Goal: Information Seeking & Learning: Check status

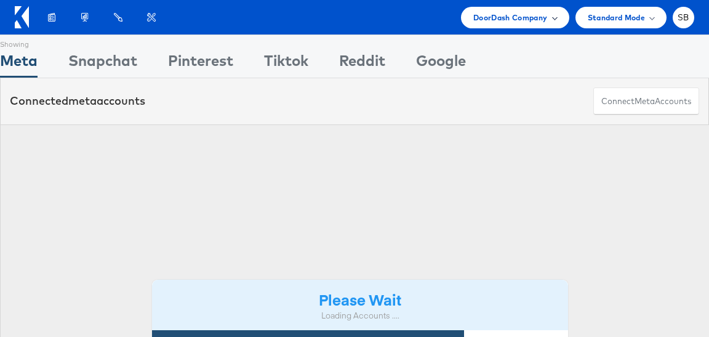
click at [519, 22] on span "DoorDash Company" at bounding box center [511, 17] width 75 height 13
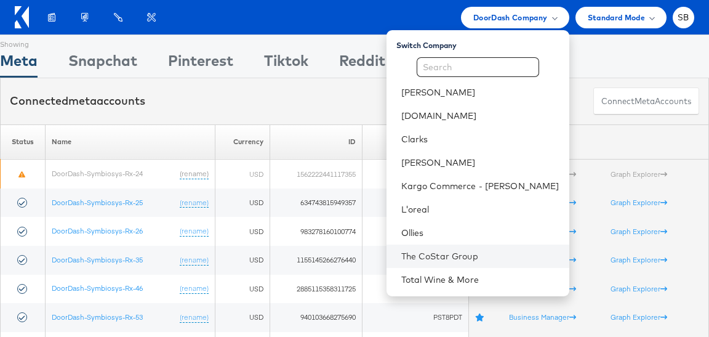
click at [505, 264] on li "The CoStar Group" at bounding box center [478, 255] width 183 height 23
click at [464, 251] on link "The CoStar Group" at bounding box center [481, 256] width 158 height 12
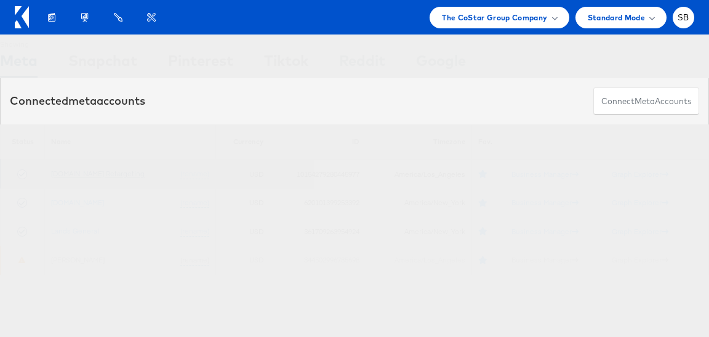
click at [113, 171] on link "[DOMAIN_NAME] Retargeting" at bounding box center [98, 173] width 94 height 9
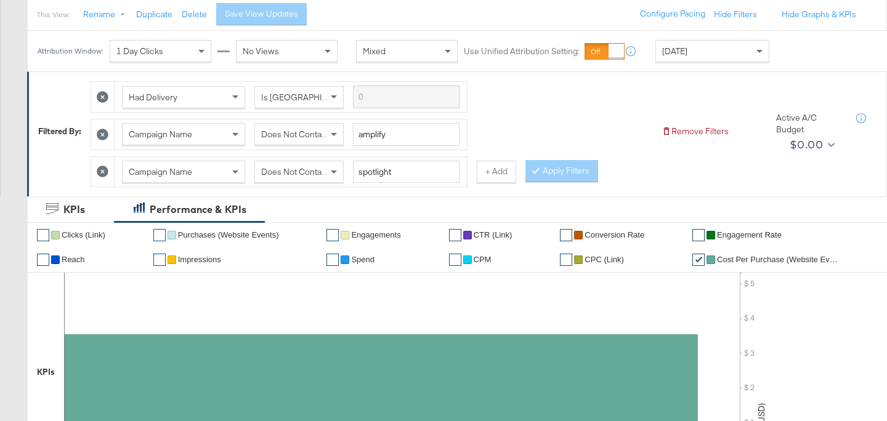
scroll to position [139, 0]
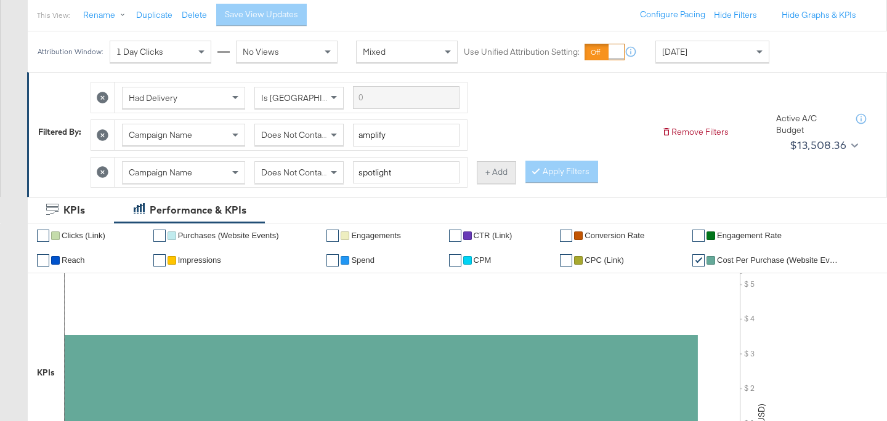
click at [488, 171] on button "+ Add" at bounding box center [496, 172] width 39 height 22
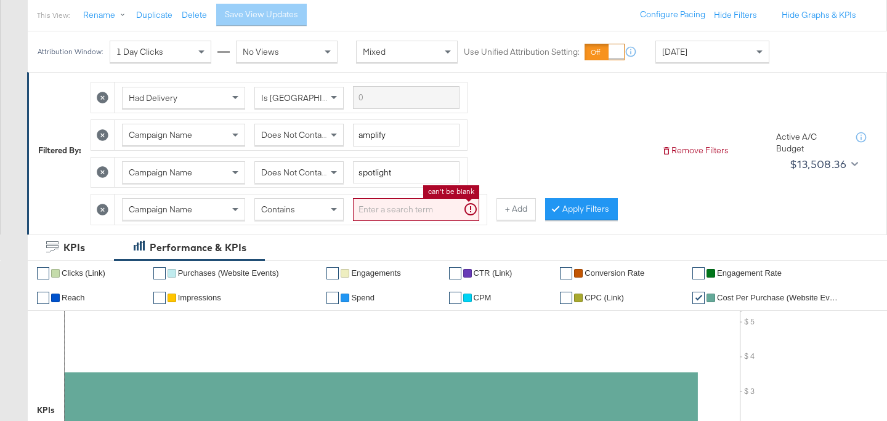
click at [379, 212] on input "search" at bounding box center [416, 209] width 126 height 23
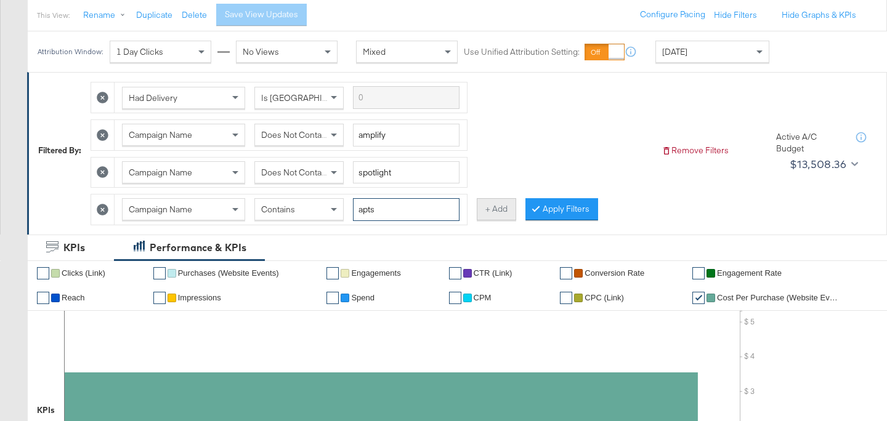
type input "apts"
click at [506, 214] on button "+ Add" at bounding box center [496, 209] width 39 height 22
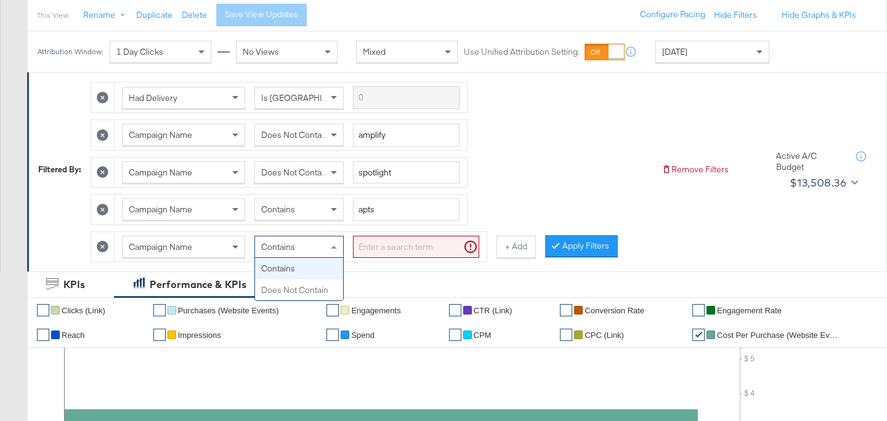
click at [309, 251] on div "Contains" at bounding box center [299, 246] width 88 height 21
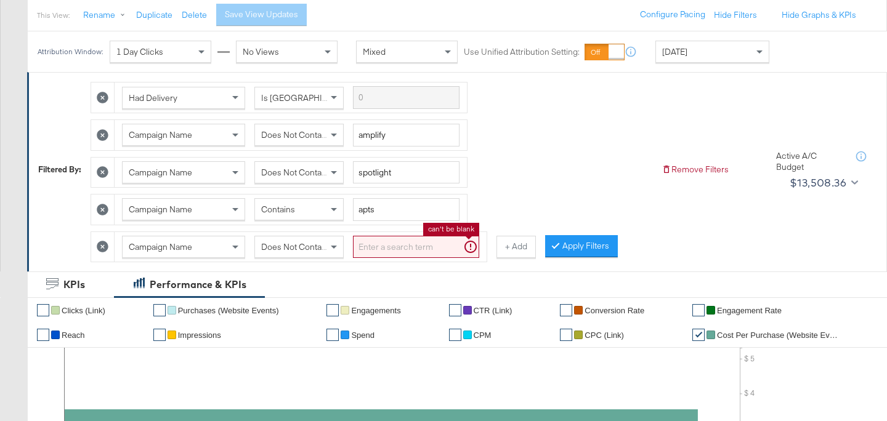
click at [378, 249] on input "search" at bounding box center [416, 247] width 126 height 23
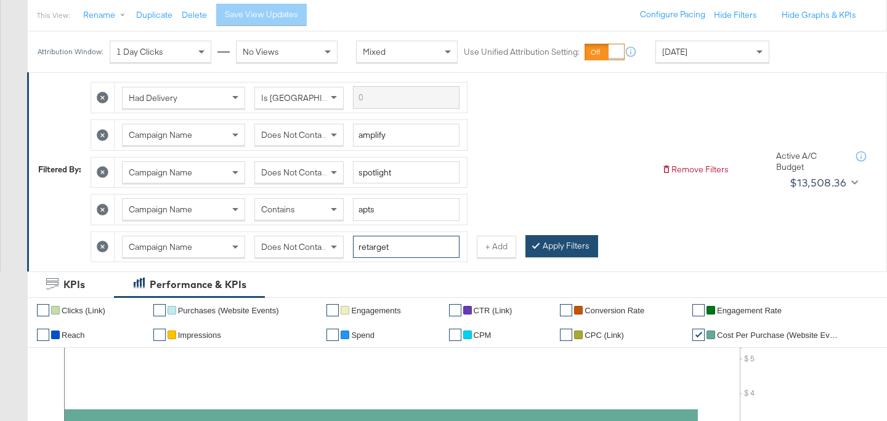
type input "retarget"
click at [552, 244] on button "Apply Filters" at bounding box center [561, 246] width 73 height 22
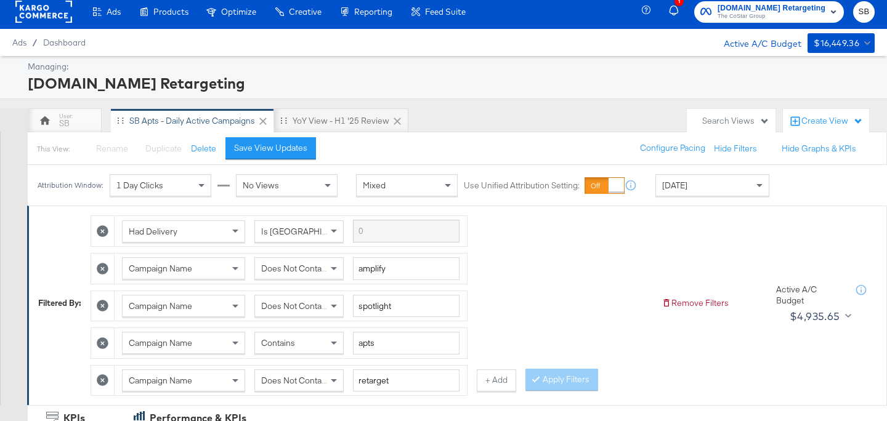
scroll to position [0, 0]
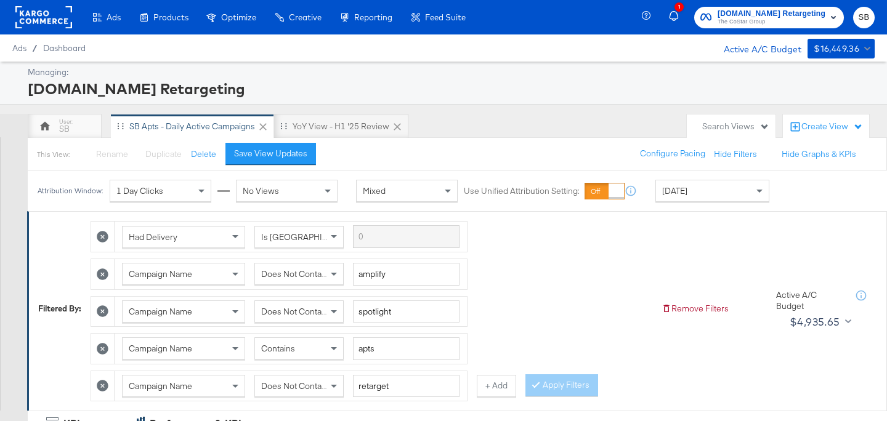
click at [695, 193] on div "[DATE]" at bounding box center [712, 190] width 113 height 21
click at [754, 212] on div "Attribution Window: 1 Day Clicks No Views Mixed Use Unified Attribution Setting…" at bounding box center [453, 191] width 850 height 41
click at [793, 201] on div "[DATE]" at bounding box center [803, 196] width 20 height 10
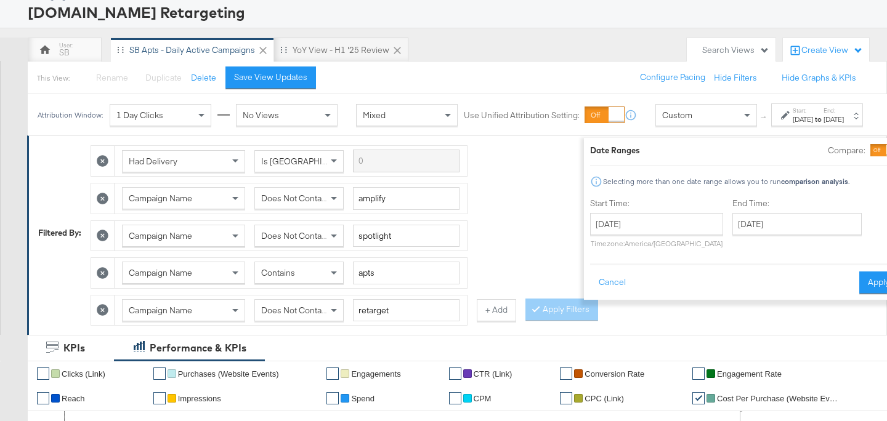
scroll to position [124, 0]
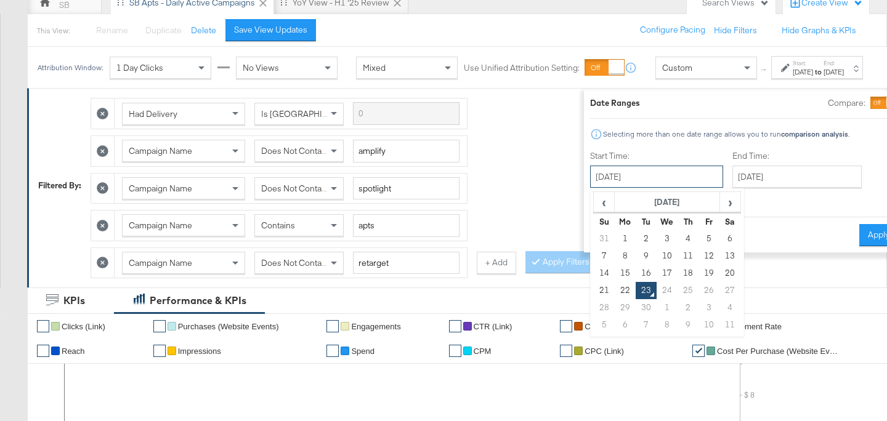
click at [643, 177] on input "[DATE]" at bounding box center [656, 177] width 133 height 22
click at [644, 204] on th "[DATE]" at bounding box center [667, 202] width 105 height 21
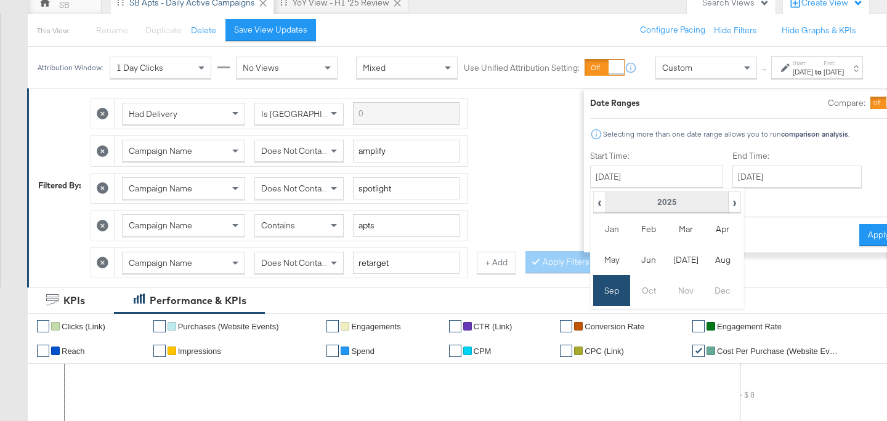
click at [644, 201] on th "2025" at bounding box center [666, 202] width 123 height 21
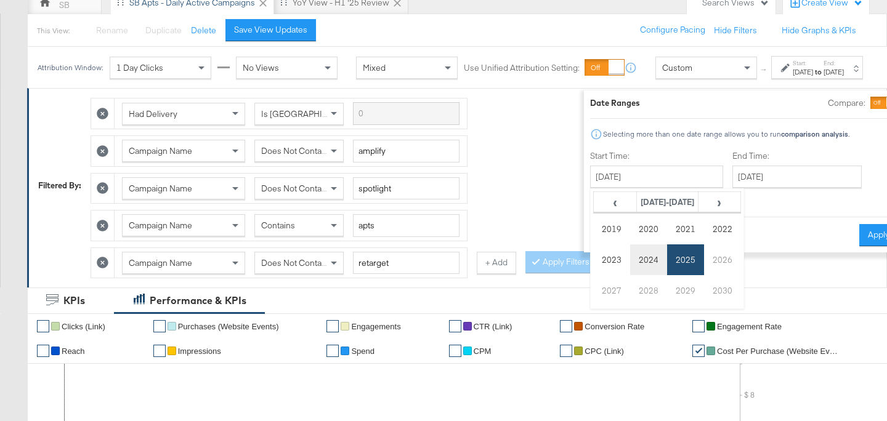
click at [630, 264] on td "2024" at bounding box center [648, 259] width 37 height 31
click at [704, 266] on td "Aug" at bounding box center [722, 259] width 37 height 31
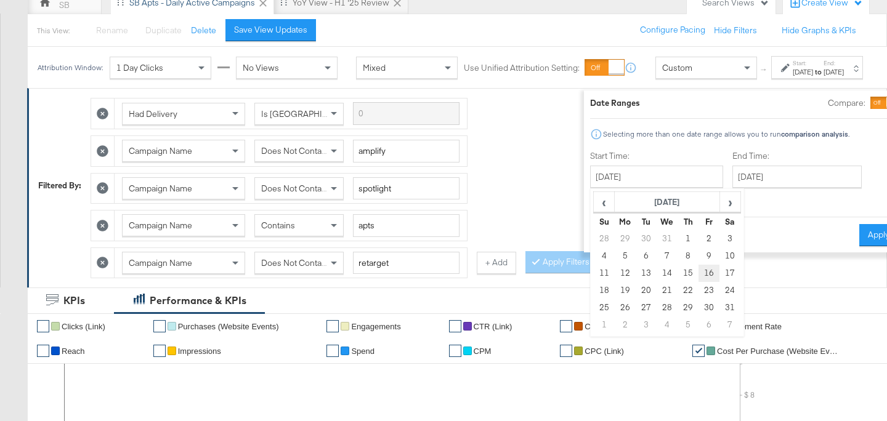
click at [698, 272] on td "16" at bounding box center [708, 273] width 21 height 17
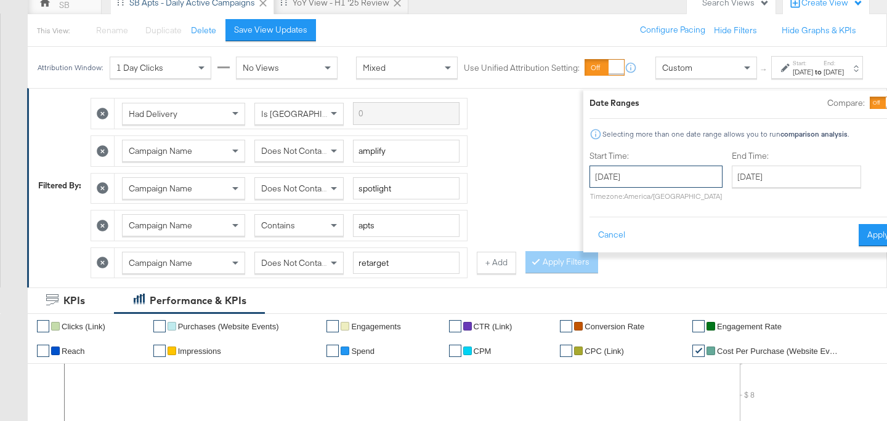
click at [629, 176] on input "[DATE]" at bounding box center [655, 177] width 133 height 22
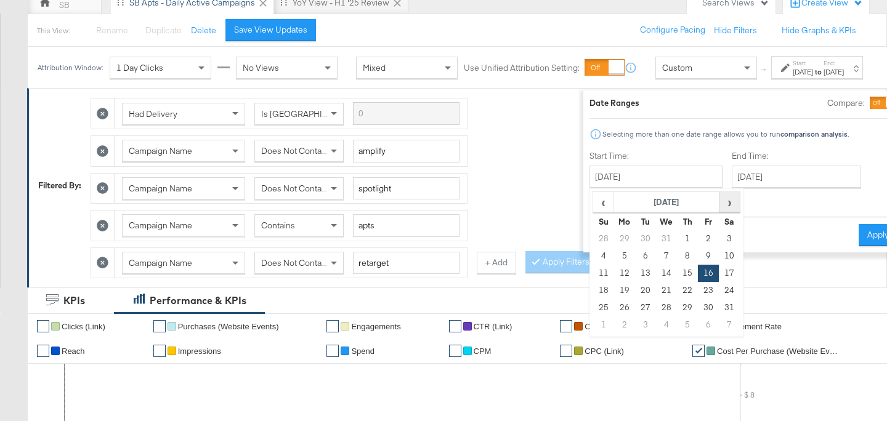
click at [719, 204] on th "›" at bounding box center [729, 202] width 21 height 21
click at [614, 286] on td "16" at bounding box center [624, 290] width 21 height 17
type input "[DATE]"
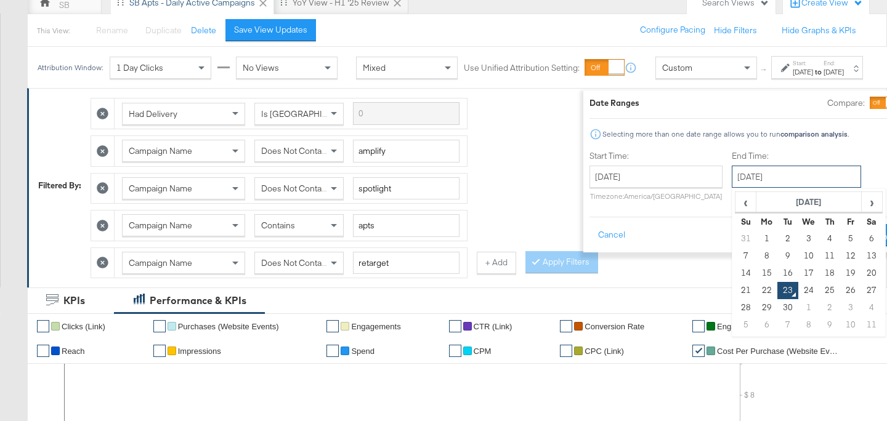
click at [754, 179] on input "[DATE]" at bounding box center [796, 177] width 129 height 22
click at [757, 201] on th "[DATE]" at bounding box center [808, 202] width 105 height 21
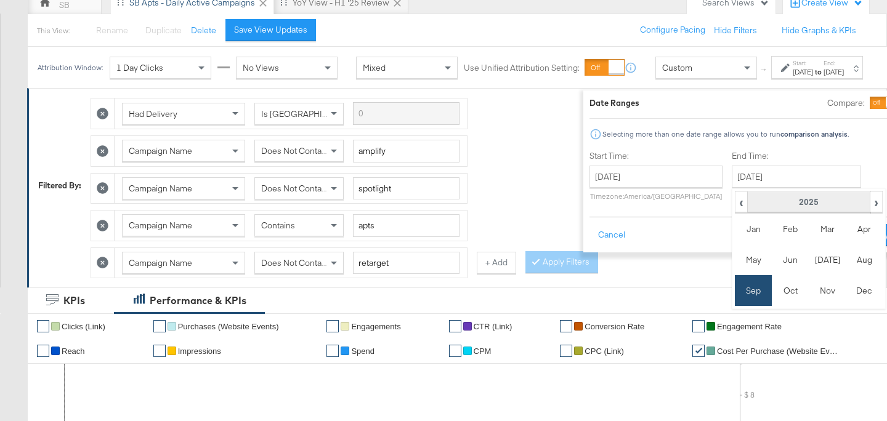
click at [769, 203] on th "2025" at bounding box center [808, 202] width 123 height 21
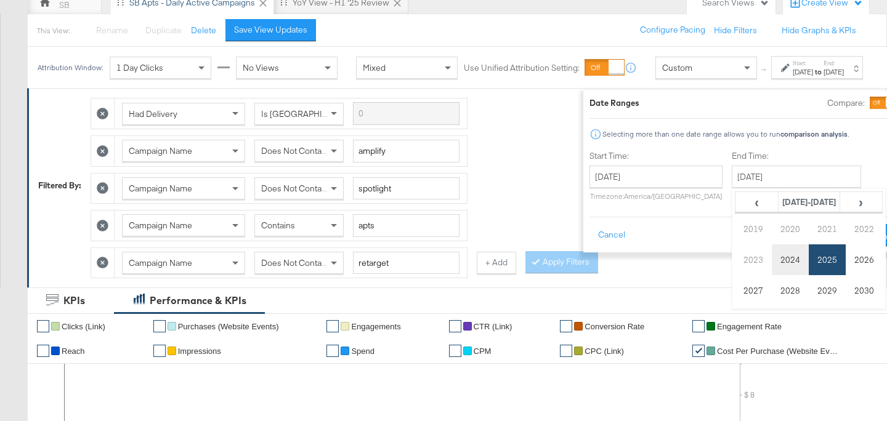
click at [772, 260] on td "2024" at bounding box center [790, 259] width 37 height 31
click at [735, 295] on td "Sep" at bounding box center [753, 290] width 37 height 31
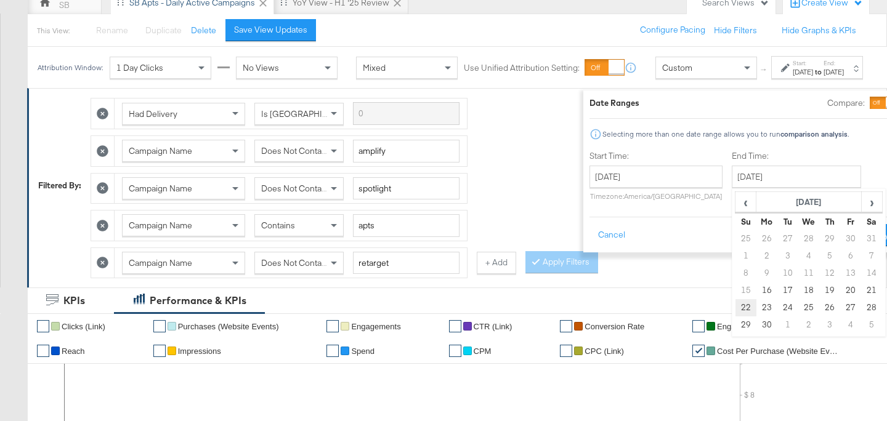
click at [735, 309] on td "22" at bounding box center [745, 307] width 21 height 17
type input "[DATE]"
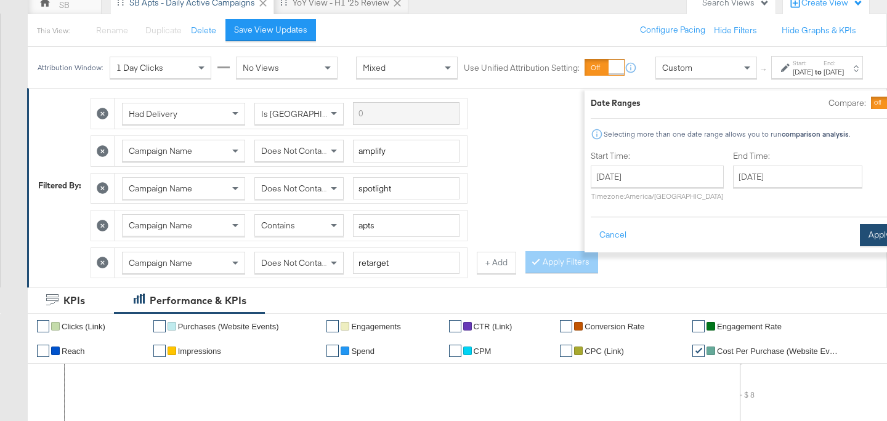
click at [860, 229] on button "Apply" at bounding box center [879, 235] width 39 height 22
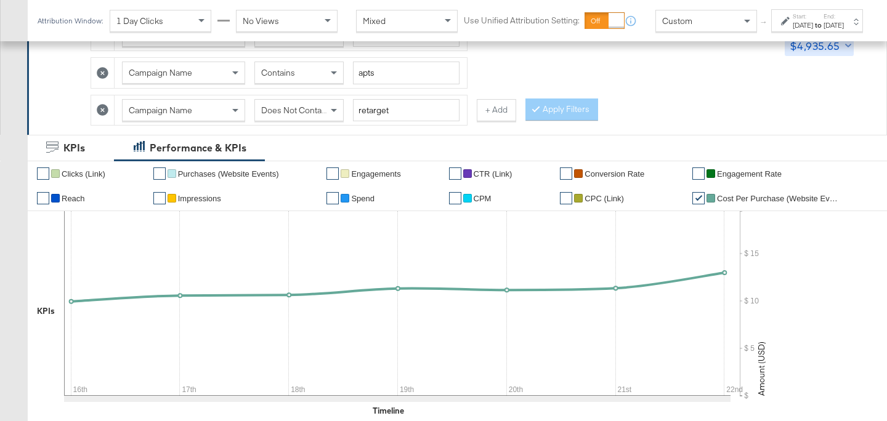
scroll to position [495, 0]
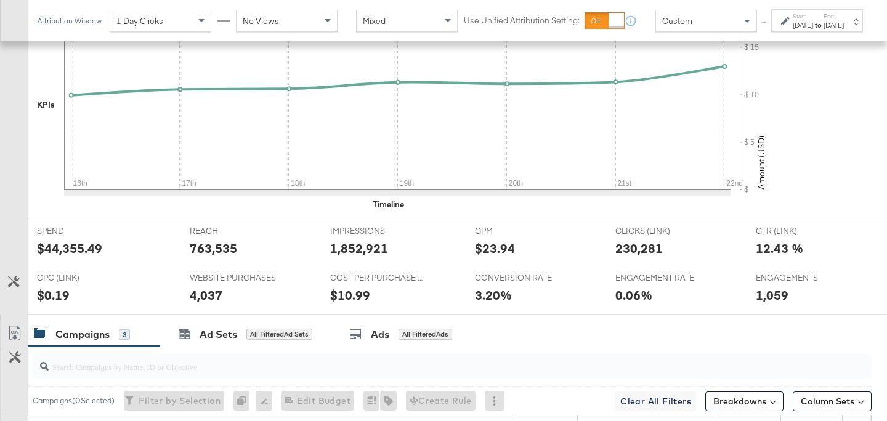
click at [60, 250] on div "$44,355.49" at bounding box center [69, 249] width 65 height 18
copy div "44,355.49"
click at [217, 241] on div "763,535" at bounding box center [213, 249] width 47 height 18
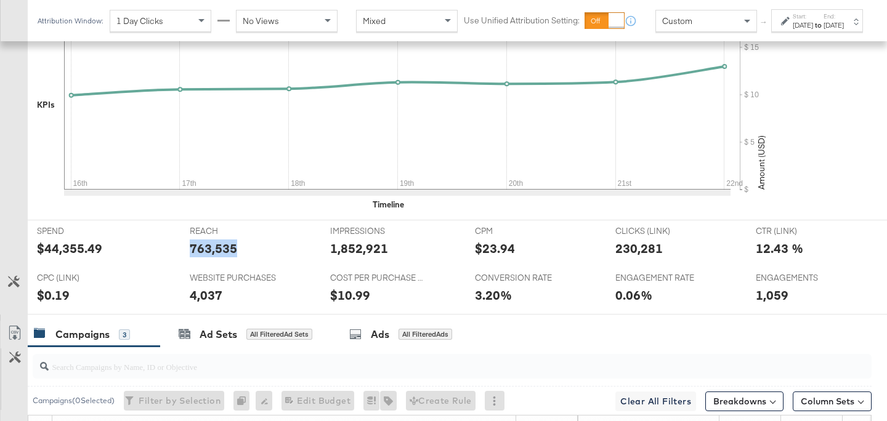
copy div "763,535"
click at [350, 248] on div "1,852,921" at bounding box center [359, 249] width 58 height 18
copy div "1,852,921"
click at [631, 255] on div "230,281" at bounding box center [638, 249] width 47 height 18
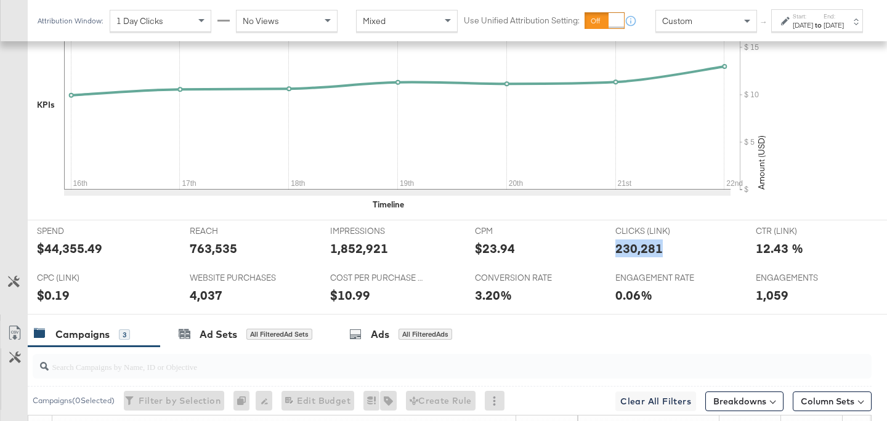
click at [631, 255] on div "230,281" at bounding box center [638, 249] width 47 height 18
copy div "230,281"
click at [196, 296] on div "4,037" at bounding box center [206, 295] width 33 height 18
copy div "4,037"
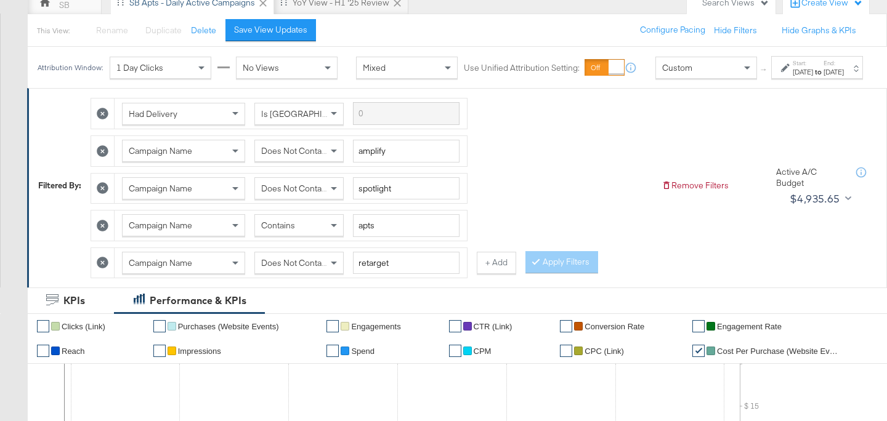
scroll to position [122, 0]
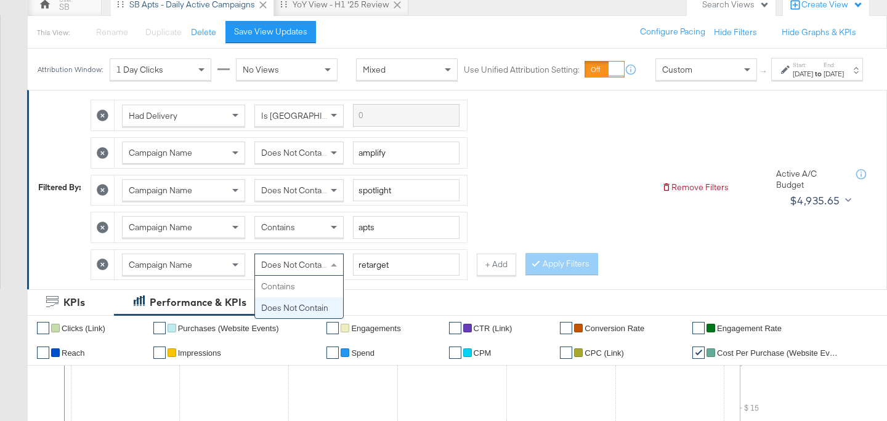
drag, startPoint x: 305, startPoint y: 280, endPoint x: 299, endPoint y: 294, distance: 15.4
click at [305, 270] on span "Does Not Contain" at bounding box center [294, 264] width 67 height 11
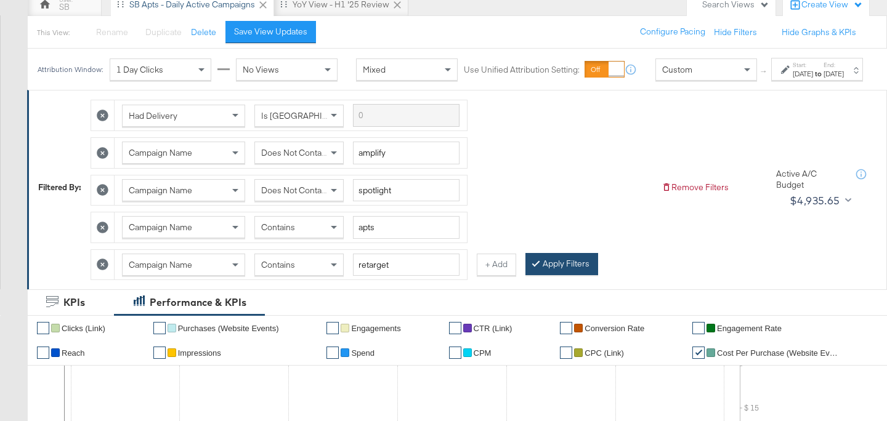
click at [541, 275] on button "Apply Filters" at bounding box center [561, 264] width 73 height 22
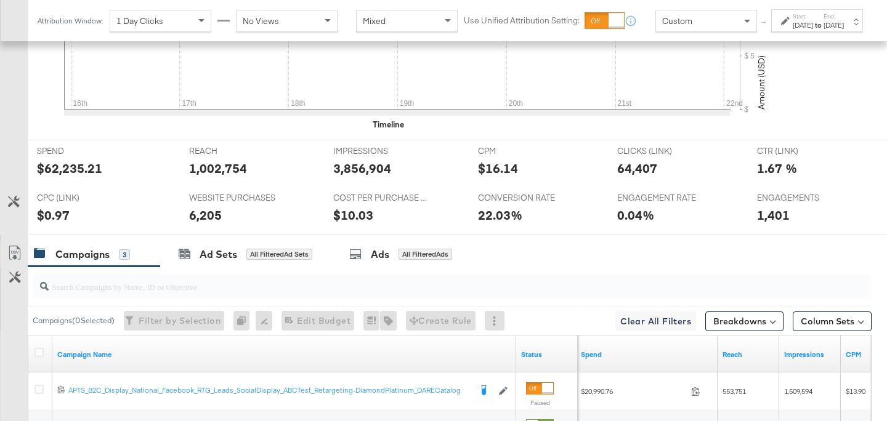
scroll to position [526, 0]
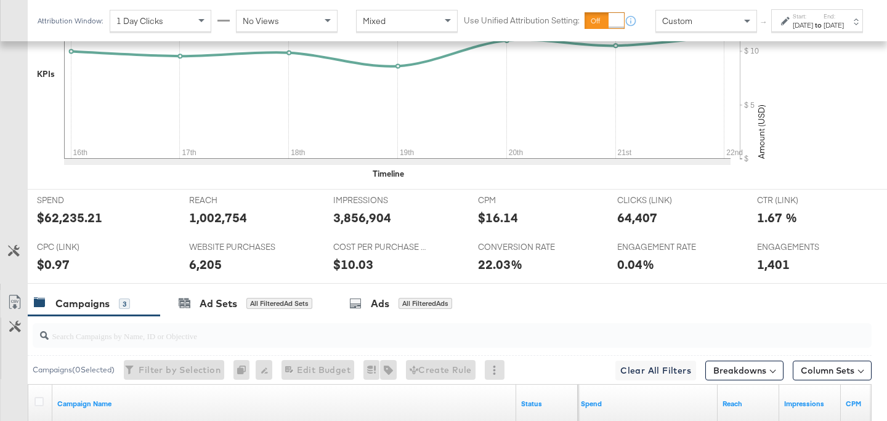
click at [62, 220] on div "$62,235.21" at bounding box center [69, 218] width 65 height 18
copy div "62,235.21"
